Goal: Check status: Check status

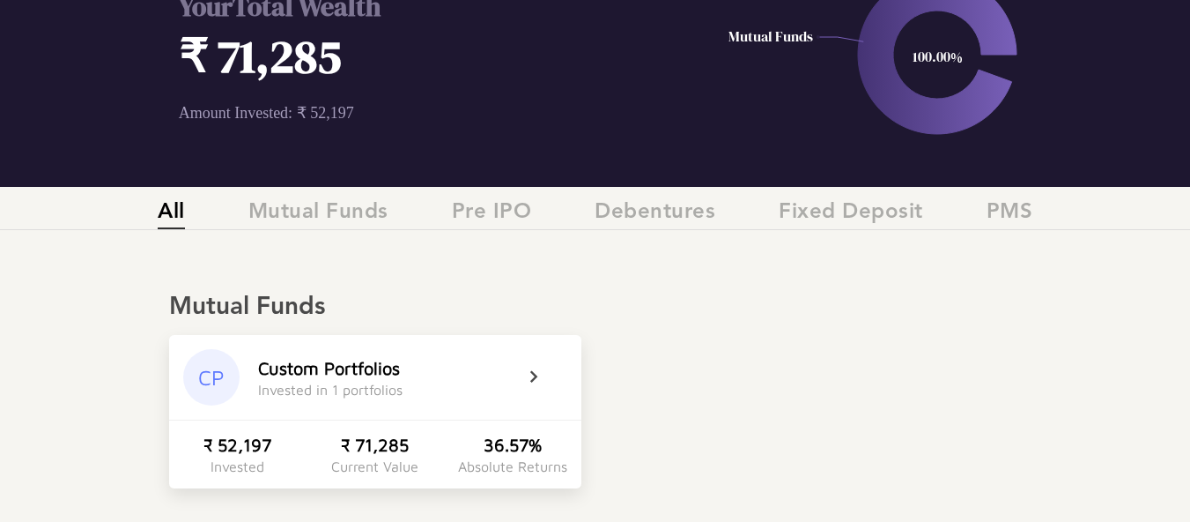
scroll to position [176, 0]
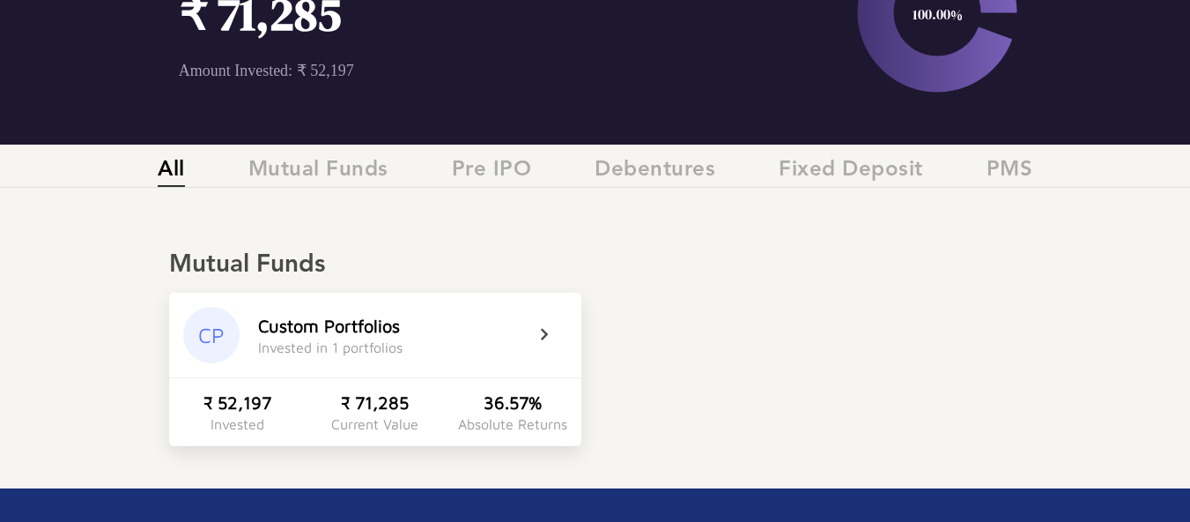
click at [480, 327] on div "Custom Portfolios Invested in 1 portfolios" at bounding box center [390, 335] width 265 height 40
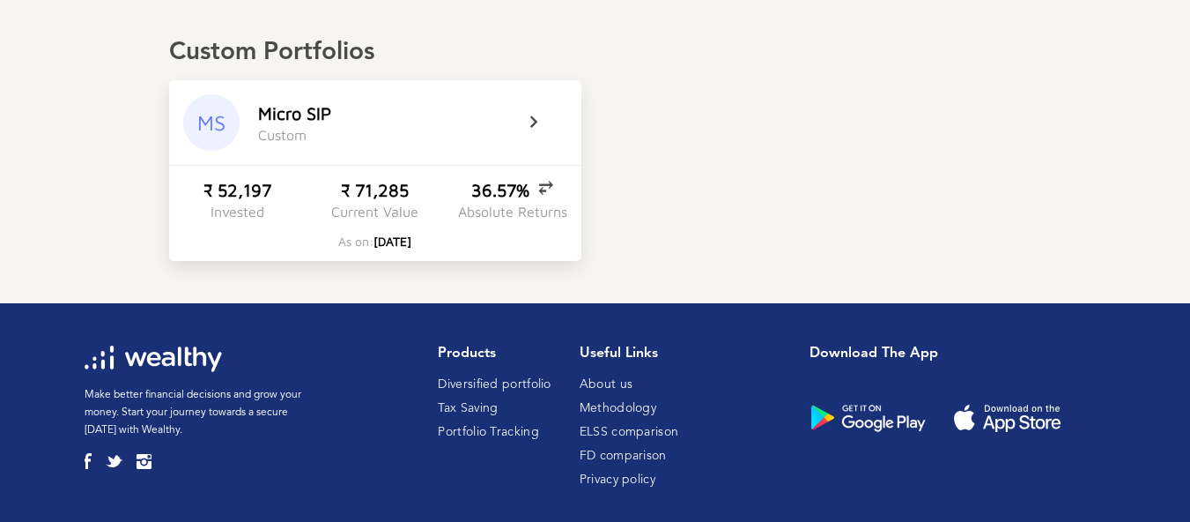
scroll to position [408, 0]
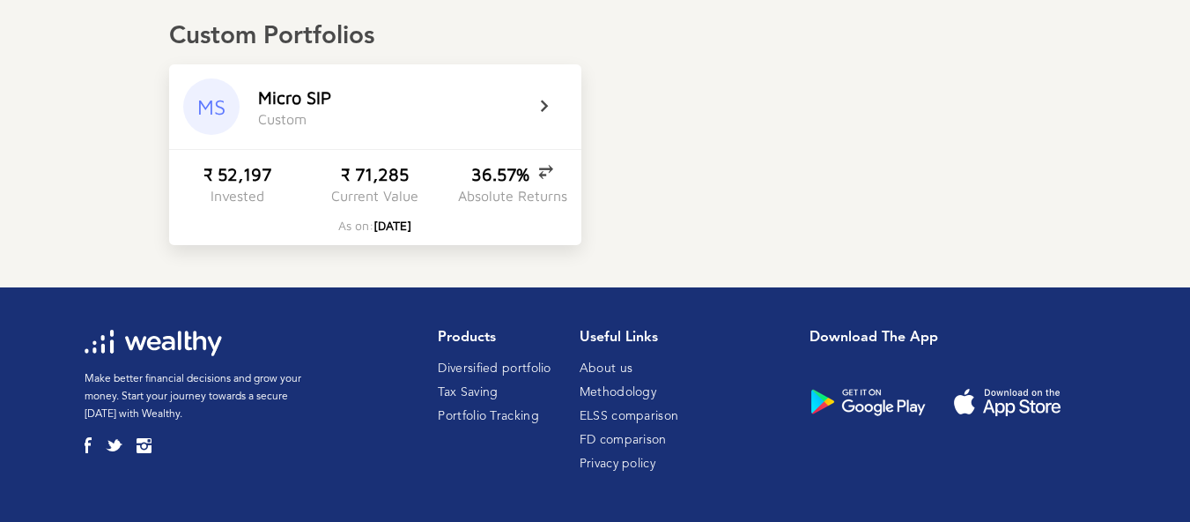
click at [407, 177] on div "₹ 71,285" at bounding box center [375, 174] width 68 height 20
click at [415, 134] on div "MS M i c r o S I P C u s t o m" at bounding box center [375, 106] width 412 height 85
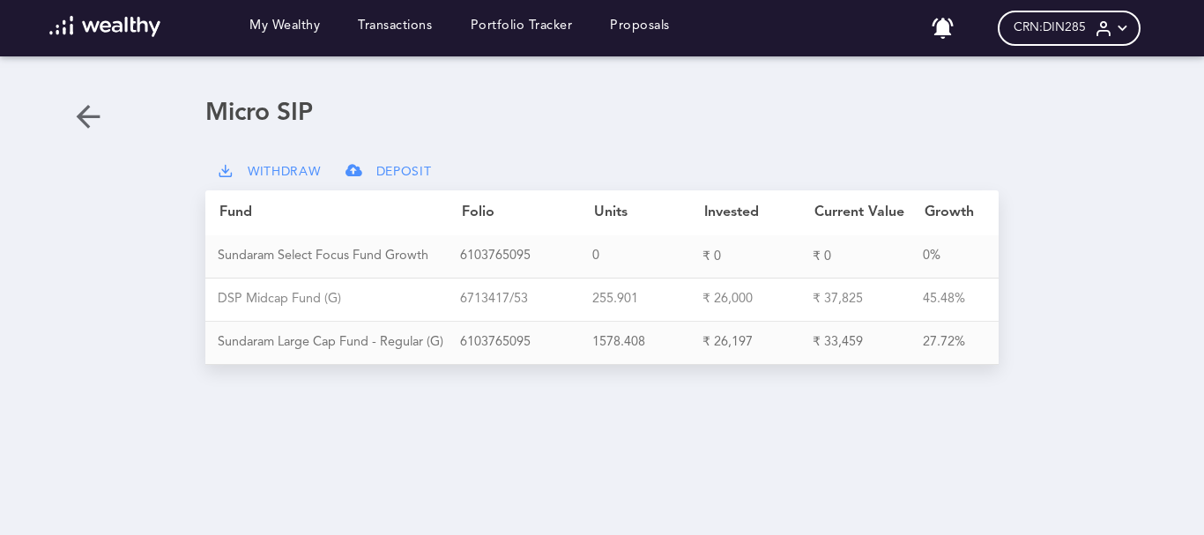
click at [364, 299] on div "D S P M i d c a p F u n d ( G )" at bounding box center [339, 300] width 242 height 16
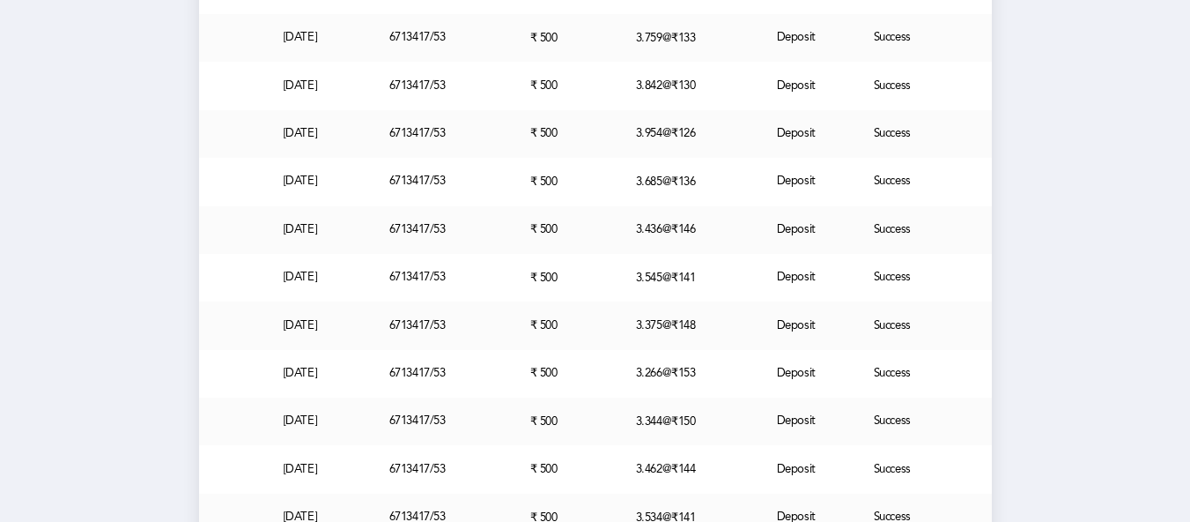
scroll to position [1145, 0]
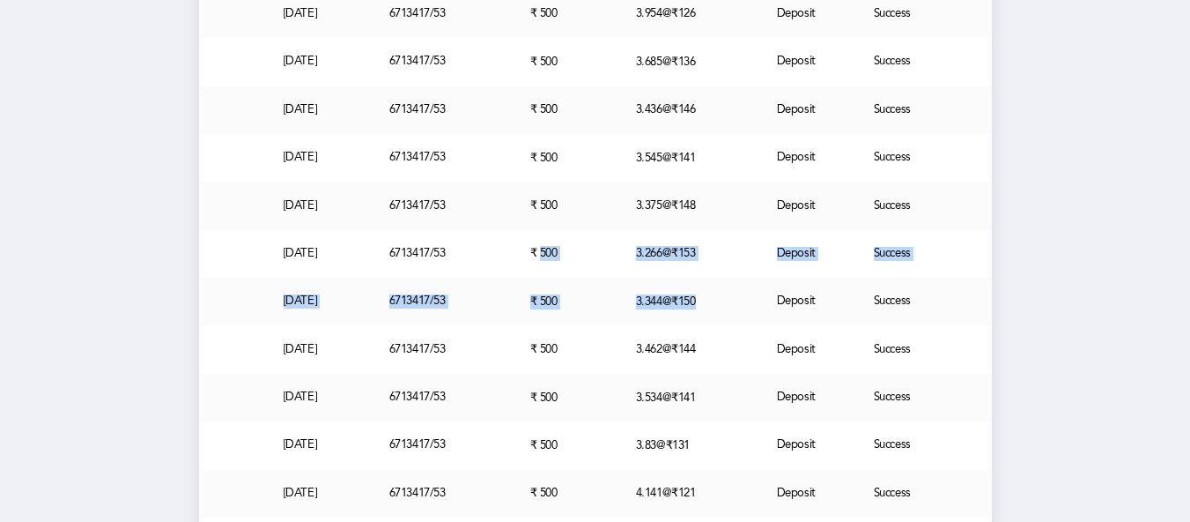
drag, startPoint x: 706, startPoint y: 312, endPoint x: 536, endPoint y: 263, distance: 176.8
click at [681, 308] on div "3.344 @ ₹150" at bounding box center [706, 301] width 141 height 15
drag, startPoint x: 713, startPoint y: 302, endPoint x: 320, endPoint y: 314, distance: 393.1
click at [318, 317] on div "[DATE] 6 7 1 3 4 1 7 / 5 3 ₹ 500 3.344 @ ₹150 Deposit Success" at bounding box center [595, 302] width 793 height 48
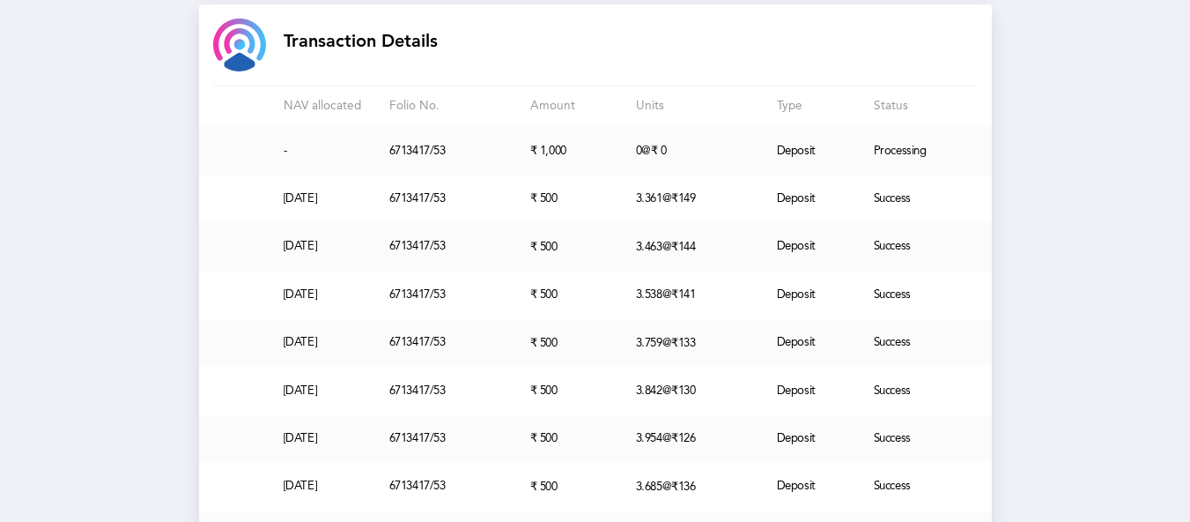
scroll to position [705, 0]
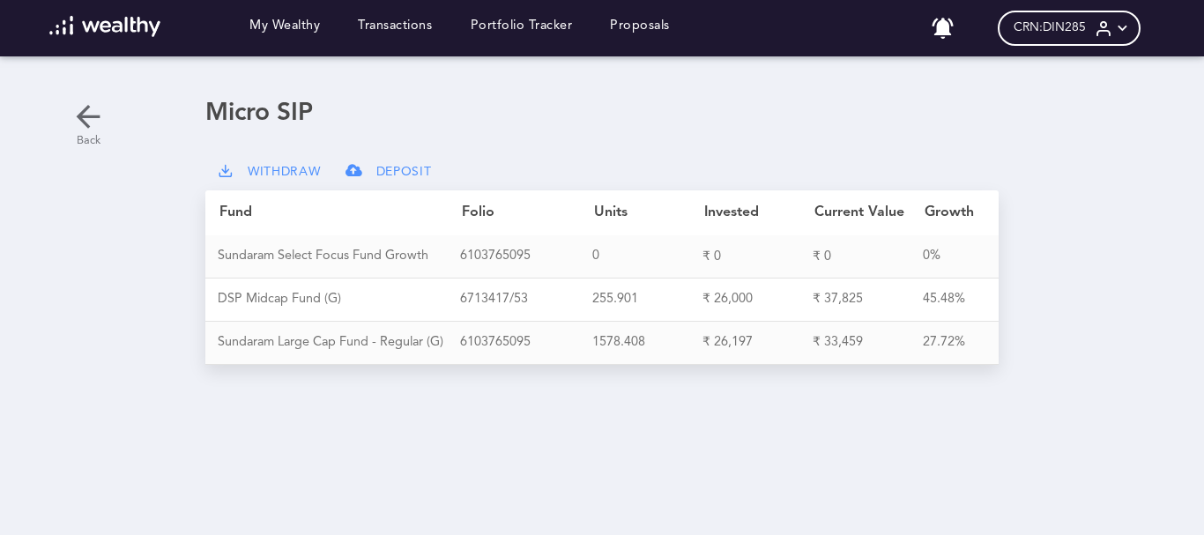
click at [100, 112] on icon at bounding box center [87, 116] width 35 height 35
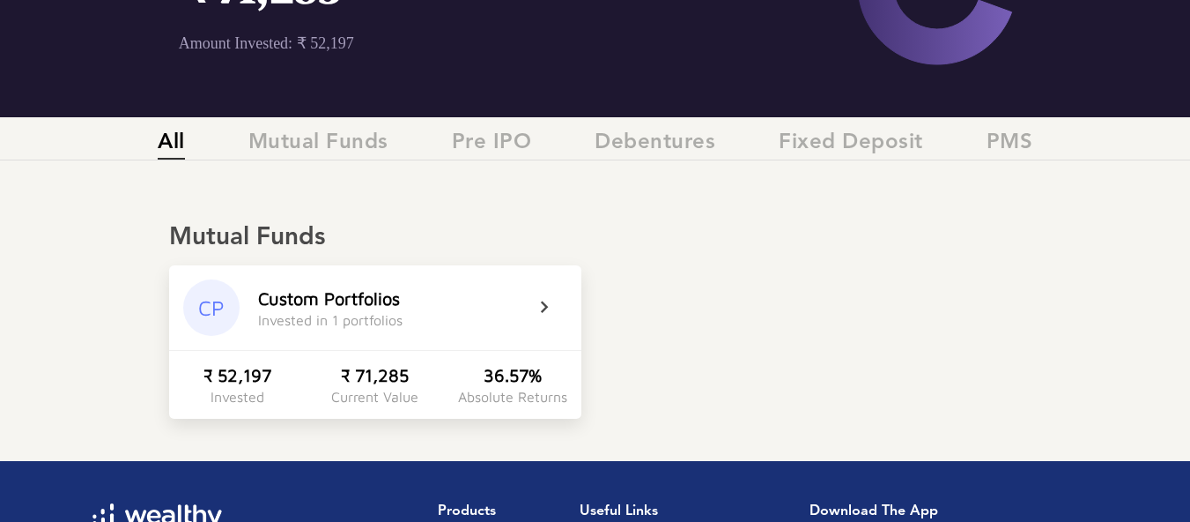
scroll to position [176, 0]
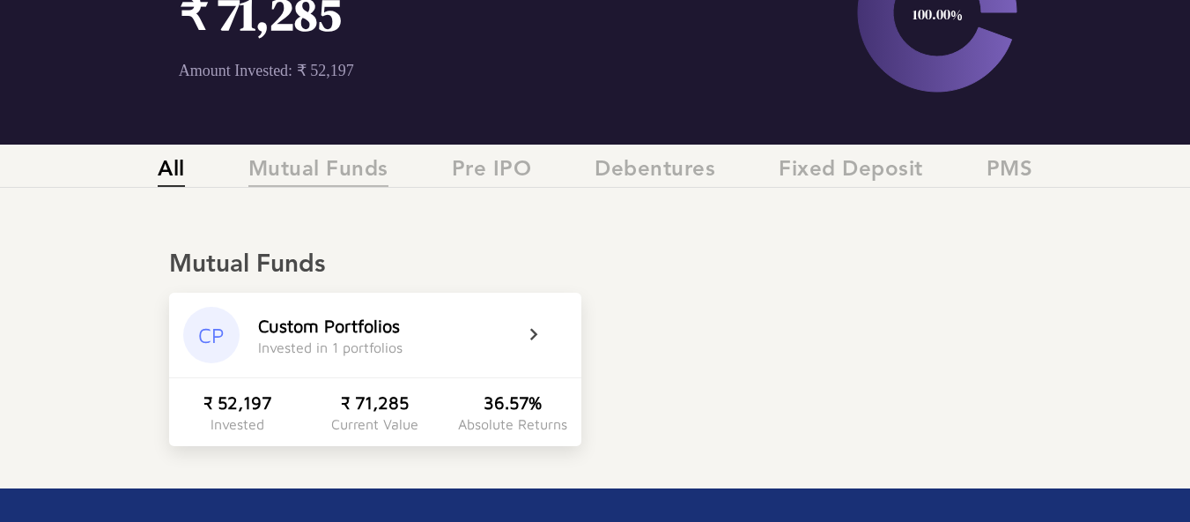
click at [338, 161] on span "Mutual Funds" at bounding box center [318, 172] width 140 height 29
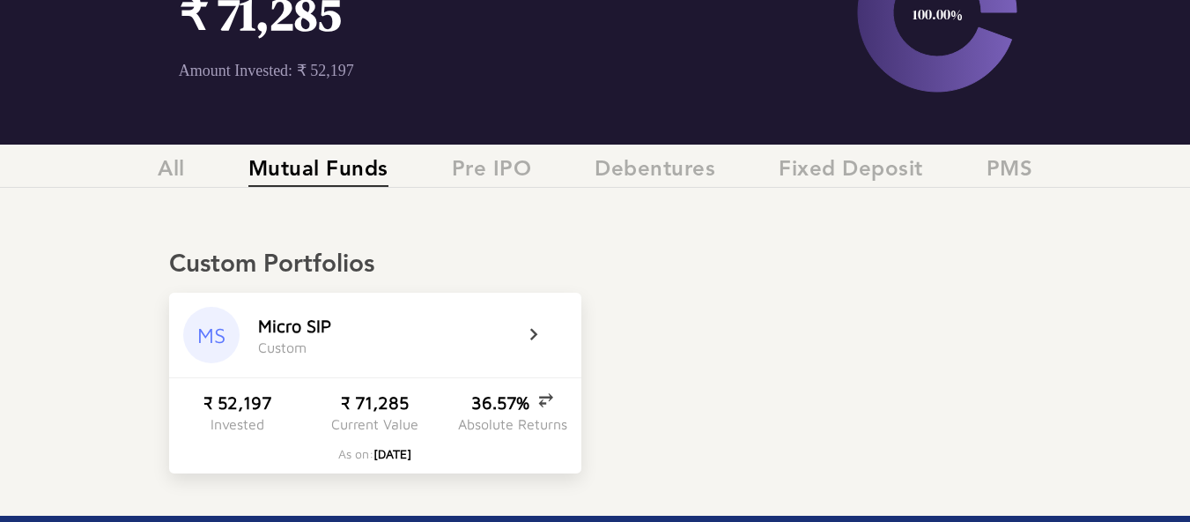
scroll to position [264, 0]
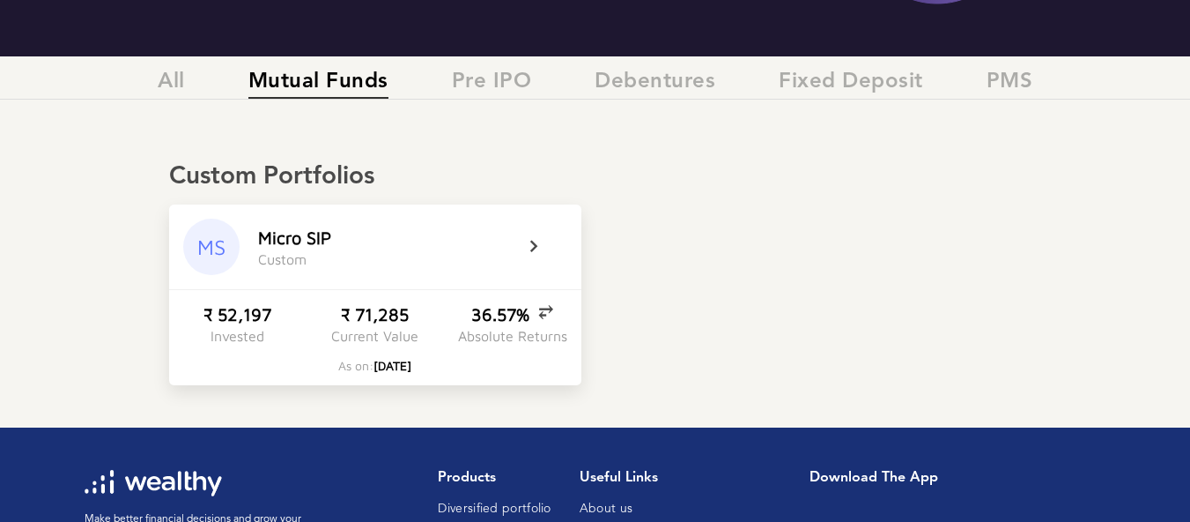
click at [533, 85] on div "All Mutual Funds Pre IPO Debentures Fixed Deposit PMS" at bounding box center [595, 85] width 1190 height 30
click at [500, 85] on span "Pre IPO" at bounding box center [492, 84] width 80 height 29
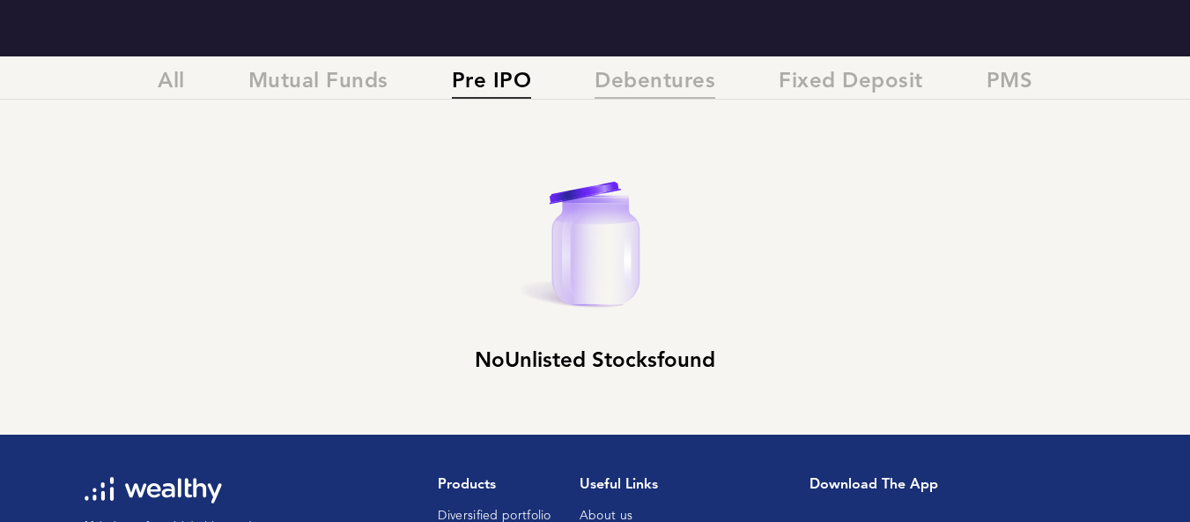
click at [664, 90] on span "Debentures" at bounding box center [655, 84] width 121 height 29
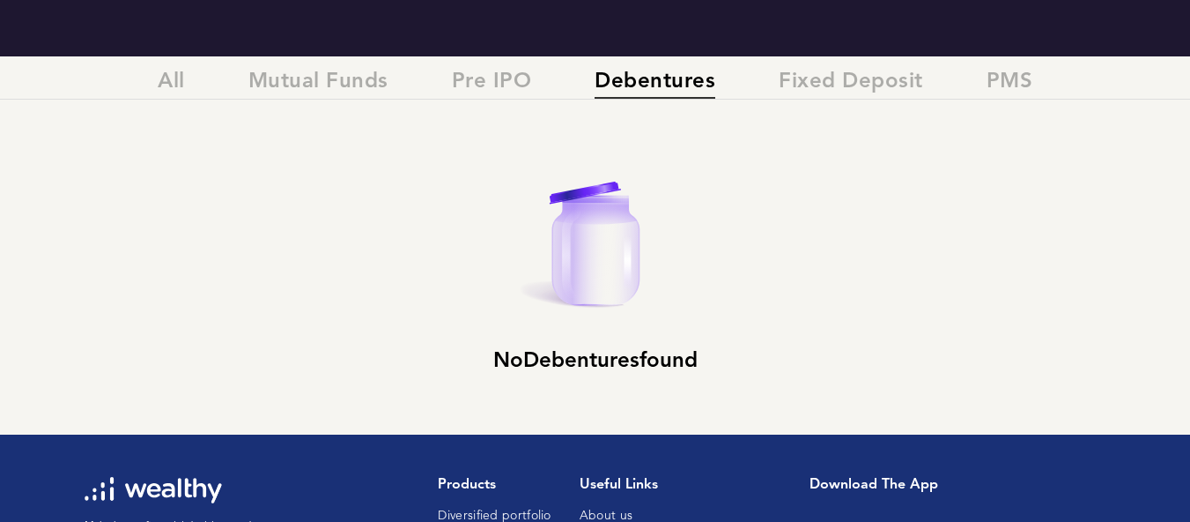
drag, startPoint x: 834, startPoint y: 80, endPoint x: 826, endPoint y: 120, distance: 40.6
click at [834, 81] on span "Fixed Deposit" at bounding box center [851, 84] width 144 height 29
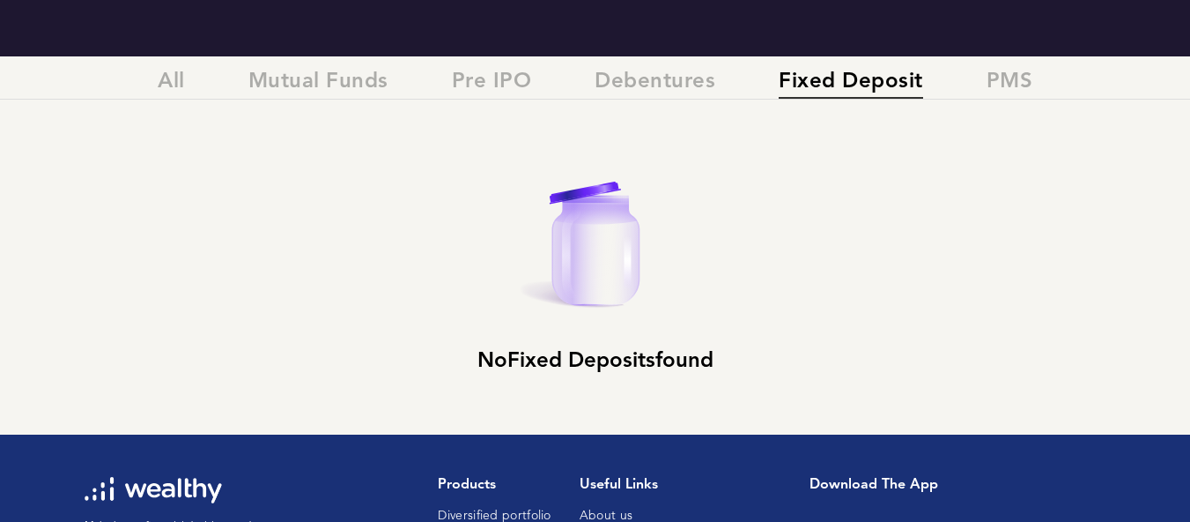
click at [982, 81] on div "All Mutual Funds Pre IPO Debentures Fixed Deposit PMS" at bounding box center [595, 85] width 1190 height 30
click at [867, 95] on span "Fixed Deposit" at bounding box center [851, 84] width 144 height 29
click at [677, 93] on span "Debentures" at bounding box center [655, 84] width 121 height 29
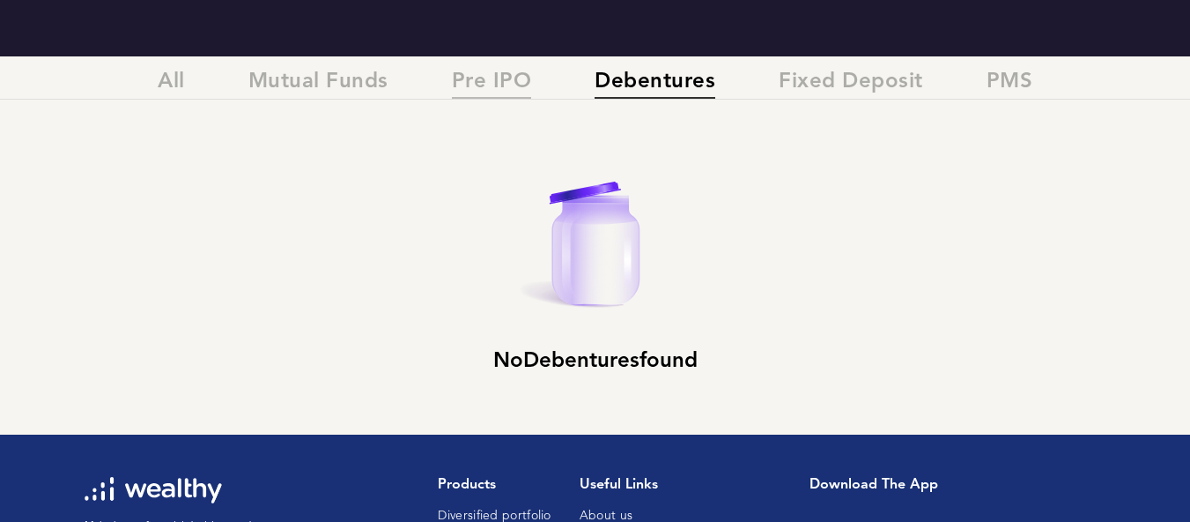
click at [513, 89] on span "Pre IPO" at bounding box center [492, 84] width 80 height 29
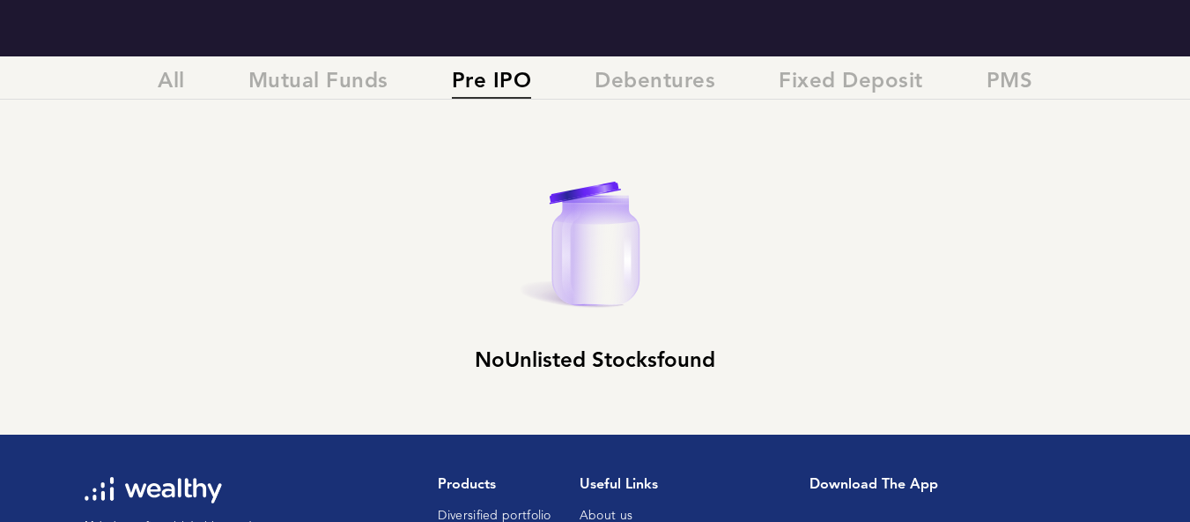
click at [212, 89] on div "All Mutual Funds Pre IPO Debentures Fixed Deposit PMS" at bounding box center [595, 85] width 1190 height 30
click at [189, 83] on div "All Mutual Funds Pre IPO Debentures Fixed Deposit PMS" at bounding box center [595, 85] width 1190 height 30
click at [182, 95] on span "All" at bounding box center [171, 84] width 27 height 29
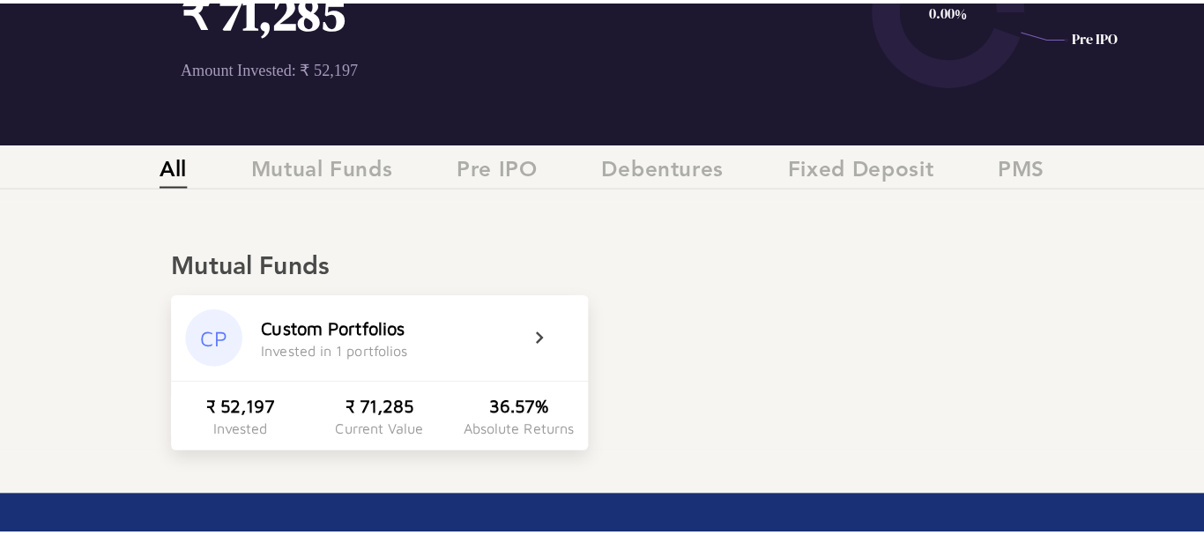
scroll to position [0, 0]
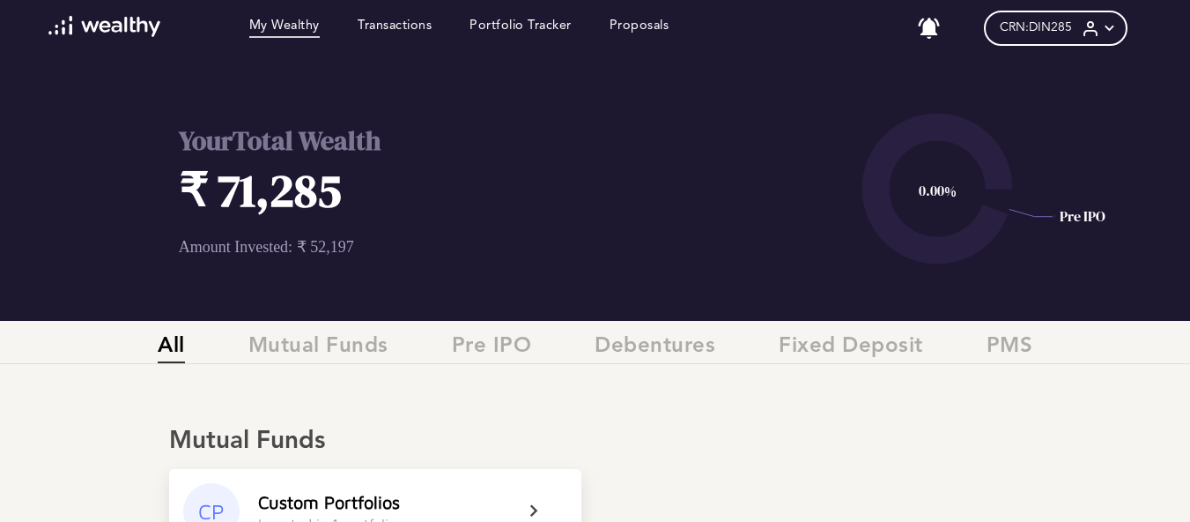
click at [1119, 21] on icon at bounding box center [1109, 28] width 19 height 19
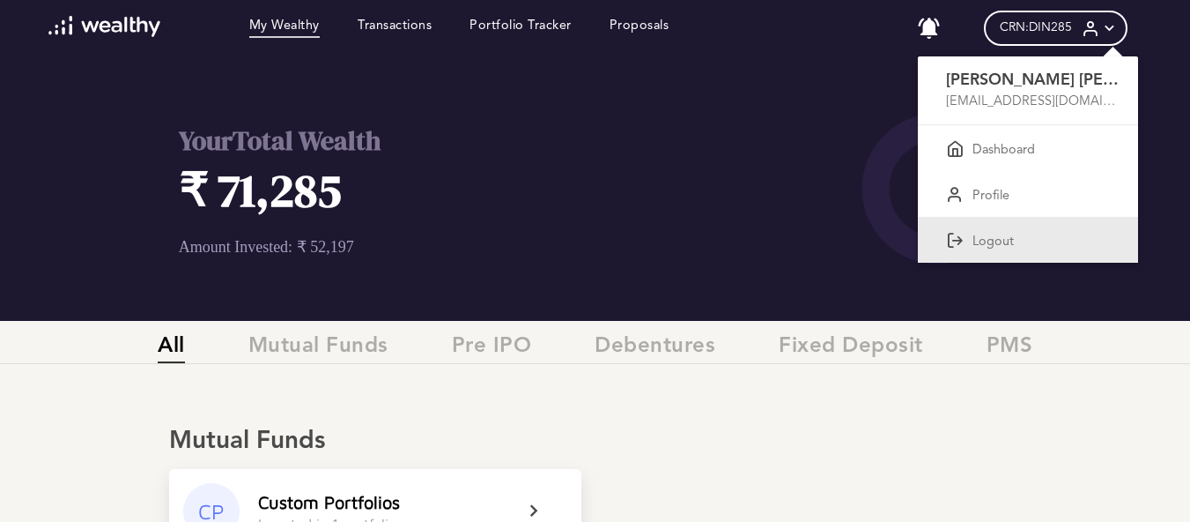
click at [997, 239] on p "Logout" at bounding box center [993, 242] width 41 height 16
